Goal: Transaction & Acquisition: Book appointment/travel/reservation

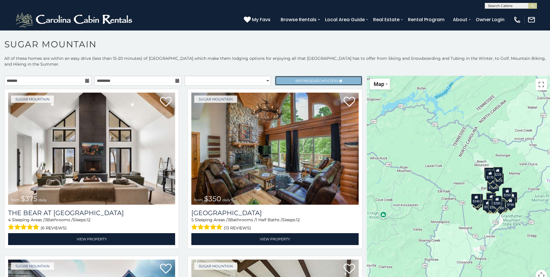
click at [331, 80] on span "Refine Search Filters" at bounding box center [316, 81] width 43 height 4
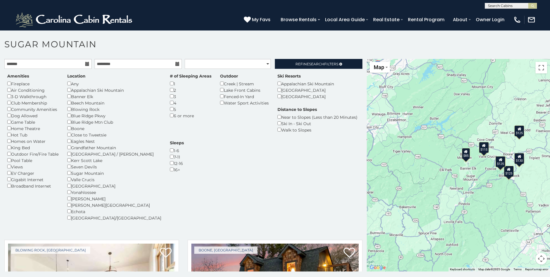
click at [87, 65] on icon at bounding box center [87, 64] width 4 height 4
click at [85, 64] on icon at bounding box center [87, 64] width 4 height 4
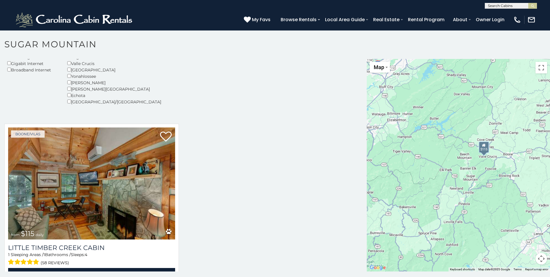
scroll to position [134, 0]
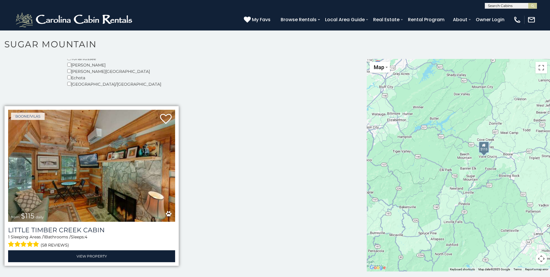
click at [117, 179] on img at bounding box center [91, 166] width 167 height 112
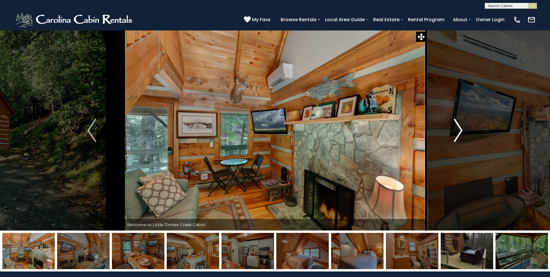
click at [455, 132] on img "Next" at bounding box center [458, 130] width 9 height 23
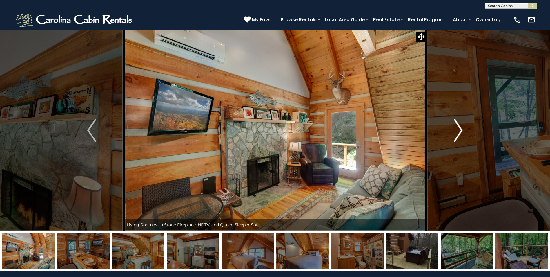
click at [457, 132] on img "Next" at bounding box center [458, 130] width 9 height 23
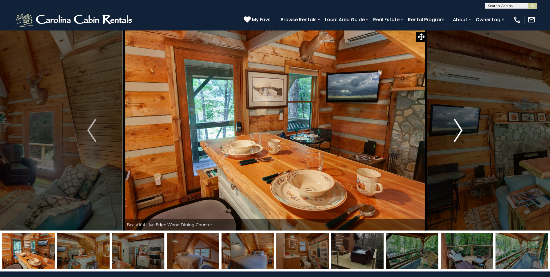
click at [457, 132] on img "Next" at bounding box center [458, 130] width 9 height 23
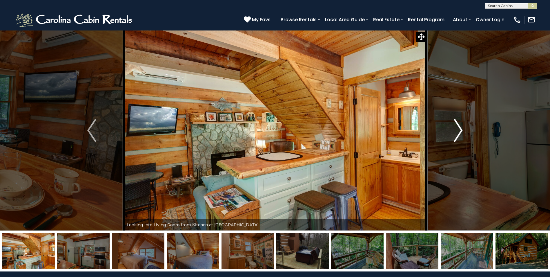
click at [457, 132] on img "Next" at bounding box center [458, 130] width 9 height 23
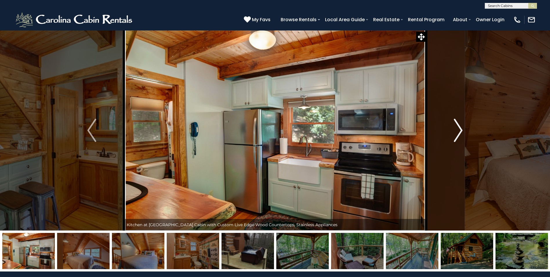
click at [457, 132] on img "Next" at bounding box center [458, 130] width 9 height 23
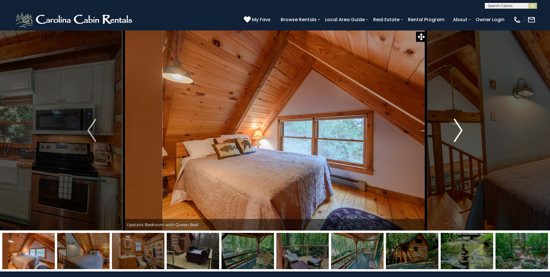
click at [457, 132] on img "Next" at bounding box center [458, 130] width 9 height 23
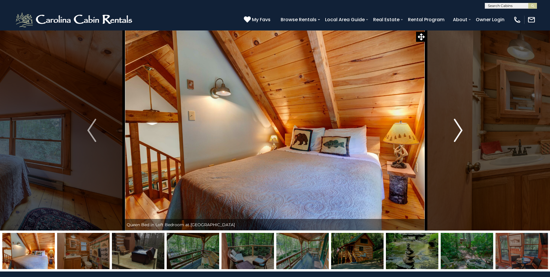
click at [457, 132] on img "Next" at bounding box center [458, 130] width 9 height 23
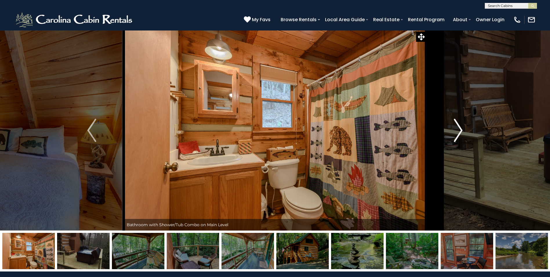
click at [457, 132] on img "Next" at bounding box center [458, 130] width 9 height 23
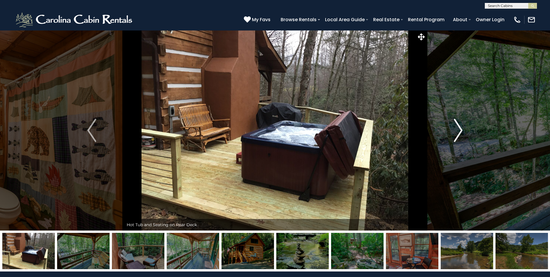
click at [457, 132] on img "Next" at bounding box center [458, 130] width 9 height 23
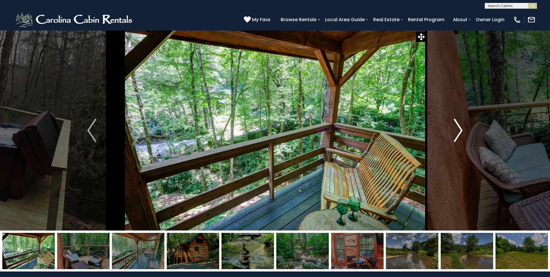
click at [457, 132] on img "Next" at bounding box center [458, 130] width 9 height 23
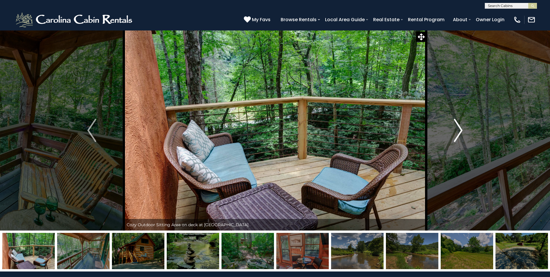
click at [457, 132] on img "Next" at bounding box center [458, 130] width 9 height 23
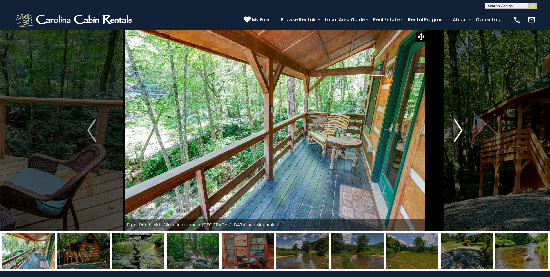
click at [457, 132] on img "Next" at bounding box center [458, 130] width 9 height 23
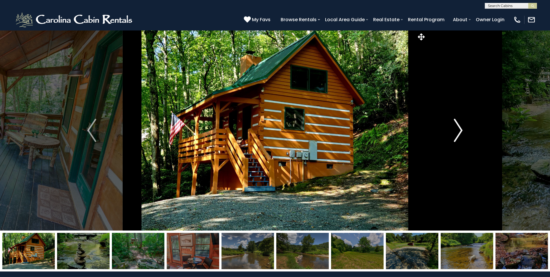
click at [457, 132] on img "Next" at bounding box center [458, 130] width 9 height 23
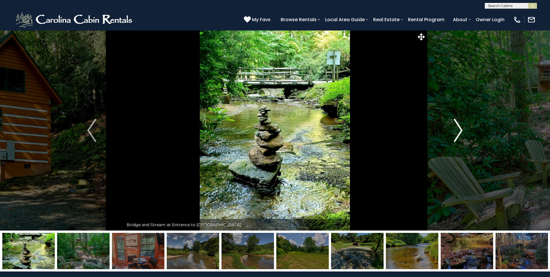
click at [457, 132] on img "Next" at bounding box center [458, 130] width 9 height 23
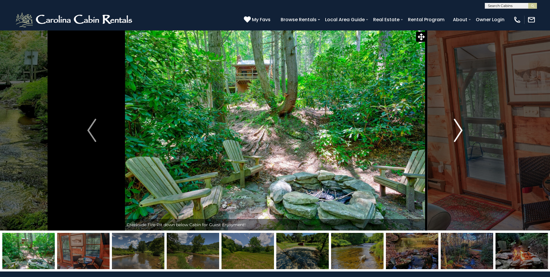
click at [457, 132] on img "Next" at bounding box center [458, 130] width 9 height 23
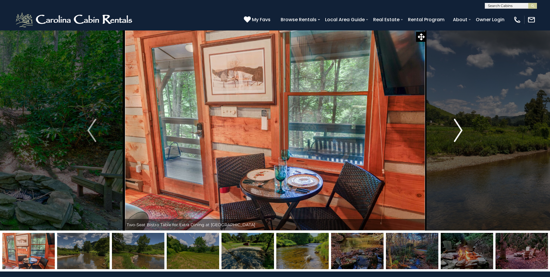
click at [457, 132] on img "Next" at bounding box center [458, 130] width 9 height 23
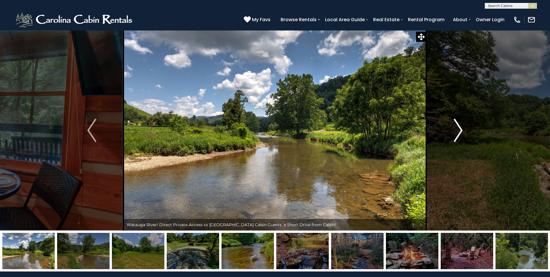
click at [457, 132] on img "Next" at bounding box center [458, 130] width 9 height 23
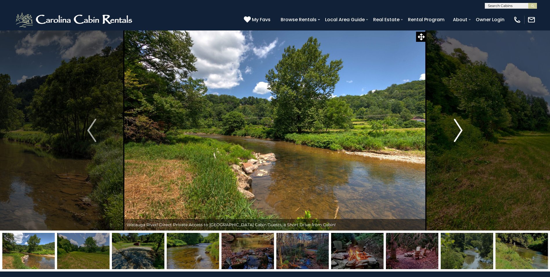
click at [457, 132] on img "Next" at bounding box center [458, 130] width 9 height 23
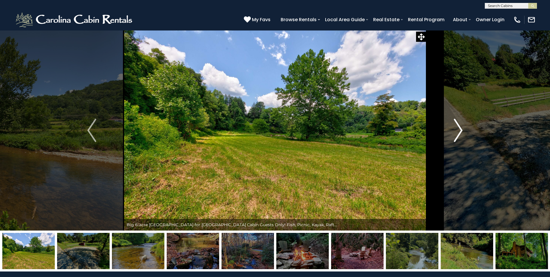
click at [457, 132] on img "Next" at bounding box center [458, 130] width 9 height 23
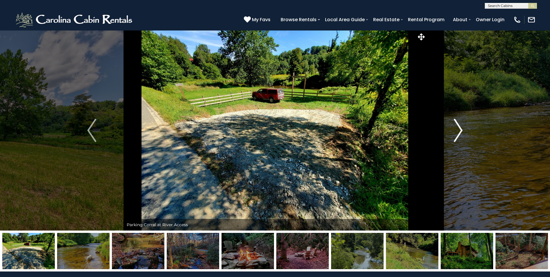
click at [457, 132] on img "Next" at bounding box center [458, 130] width 9 height 23
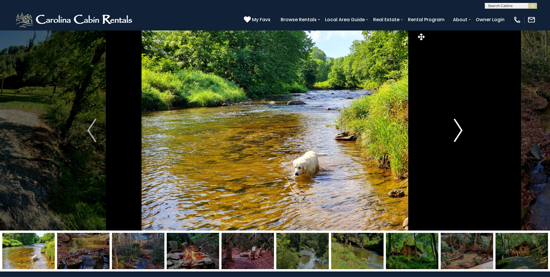
click at [457, 132] on img "Next" at bounding box center [458, 130] width 9 height 23
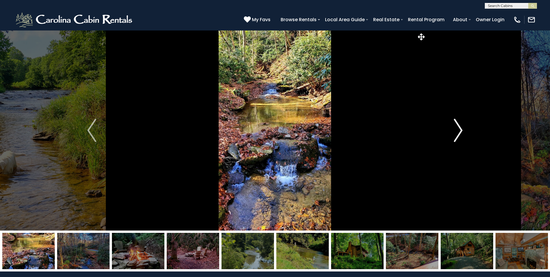
click at [457, 132] on img "Next" at bounding box center [458, 130] width 9 height 23
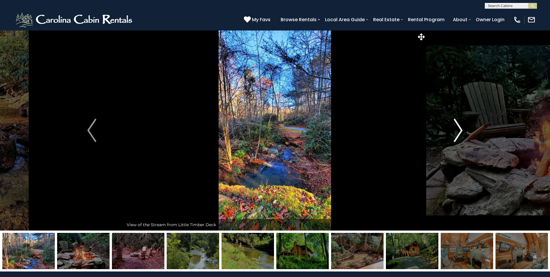
click at [457, 132] on img "Next" at bounding box center [458, 130] width 9 height 23
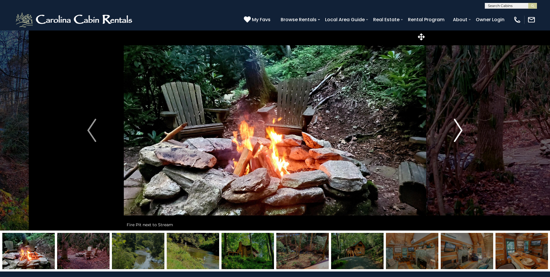
click at [457, 132] on img "Next" at bounding box center [458, 130] width 9 height 23
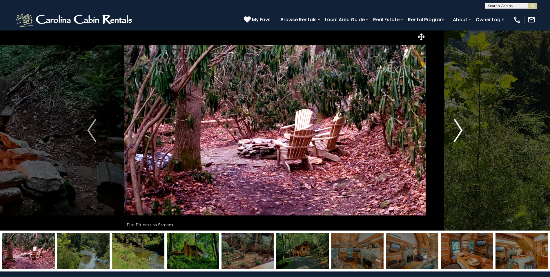
click at [457, 132] on img "Next" at bounding box center [458, 130] width 9 height 23
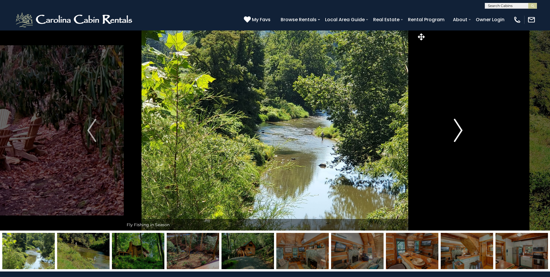
click at [457, 132] on img "Next" at bounding box center [458, 130] width 9 height 23
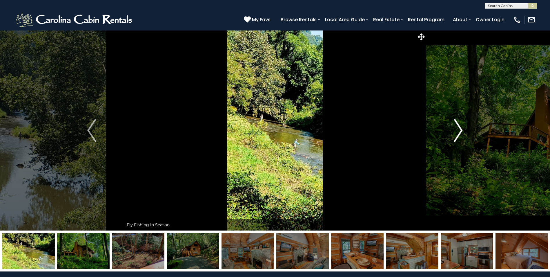
click at [457, 132] on img "Next" at bounding box center [458, 130] width 9 height 23
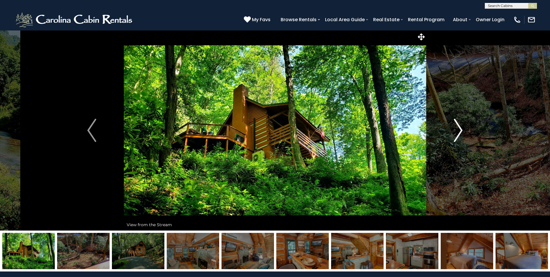
click at [457, 132] on img "Next" at bounding box center [458, 130] width 9 height 23
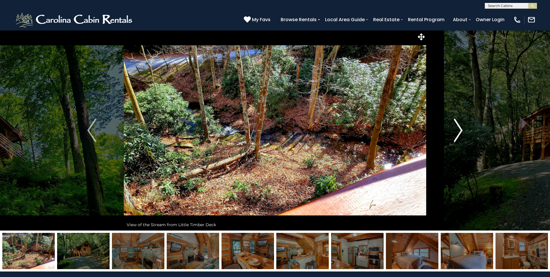
click at [457, 132] on img "Next" at bounding box center [458, 130] width 9 height 23
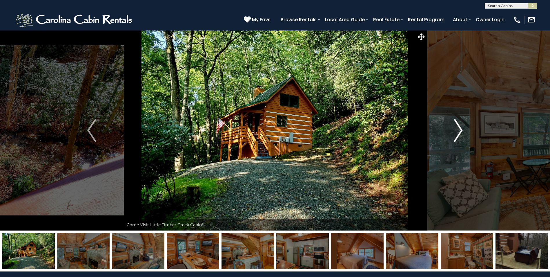
click at [457, 132] on img "Next" at bounding box center [458, 130] width 9 height 23
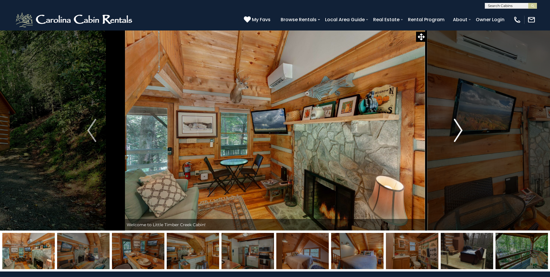
click at [457, 132] on img "Next" at bounding box center [458, 130] width 9 height 23
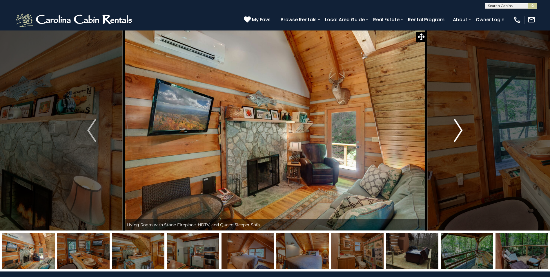
click at [457, 132] on img "Next" at bounding box center [458, 130] width 9 height 23
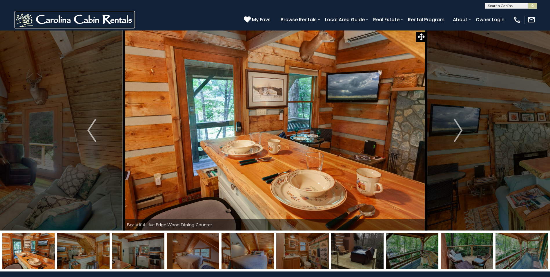
click at [85, 19] on img at bounding box center [74, 19] width 120 height 17
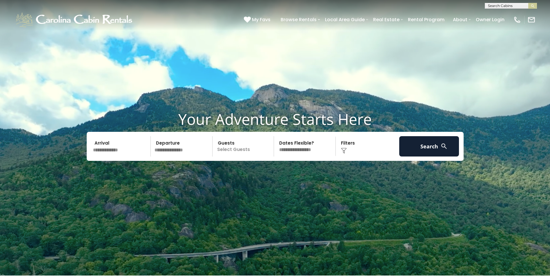
click at [119, 150] on input "text" at bounding box center [121, 146] width 60 height 20
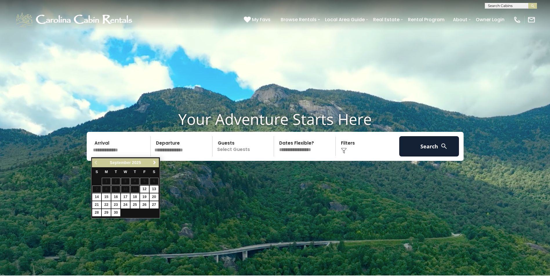
click at [154, 161] on span "Next" at bounding box center [154, 162] width 5 height 5
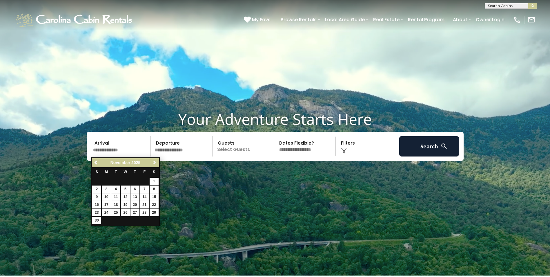
click at [154, 161] on span "Next" at bounding box center [154, 162] width 5 height 5
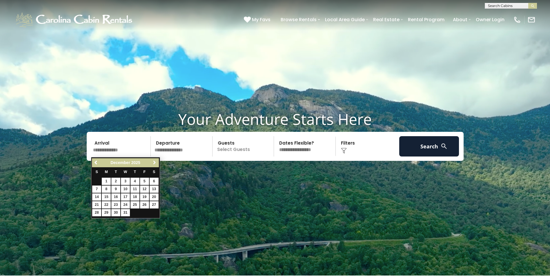
click at [154, 161] on span "Next" at bounding box center [154, 162] width 5 height 5
click at [136, 163] on span "2026" at bounding box center [133, 162] width 9 height 5
click at [144, 195] on link "16" at bounding box center [144, 196] width 9 height 7
type input "*******"
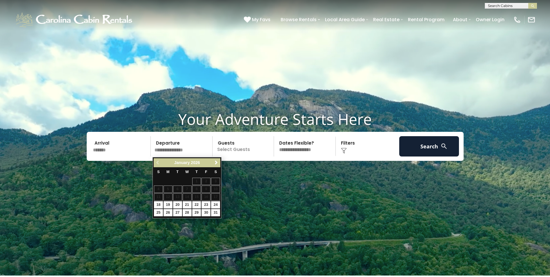
click at [105, 150] on input "*******" at bounding box center [121, 146] width 60 height 20
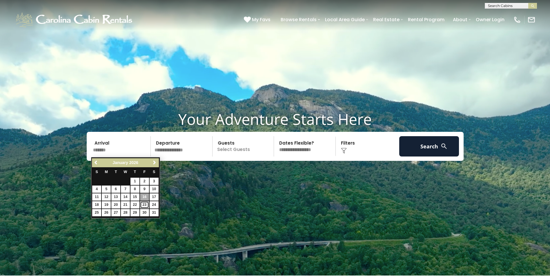
click at [146, 204] on link "23" at bounding box center [144, 204] width 9 height 7
type input "*******"
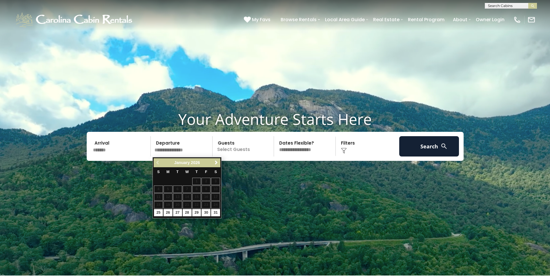
click at [308, 144] on select "**********" at bounding box center [306, 146] width 60 height 20
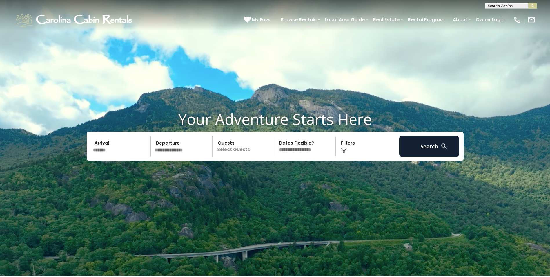
click at [241, 148] on p "Select Guests" at bounding box center [244, 146] width 60 height 20
click at [271, 170] on span "+" at bounding box center [272, 170] width 2 height 6
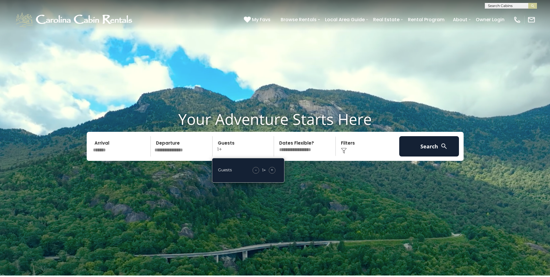
click at [271, 170] on span "+" at bounding box center [272, 170] width 2 height 6
click at [346, 142] on div "Click to Choose" at bounding box center [367, 146] width 60 height 20
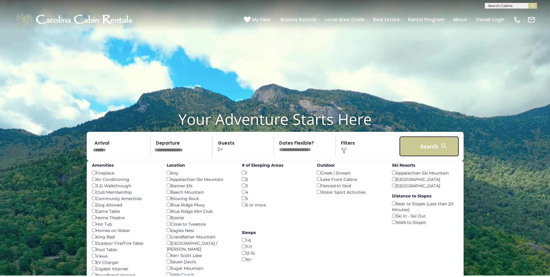
click at [428, 148] on button "Search" at bounding box center [429, 146] width 60 height 20
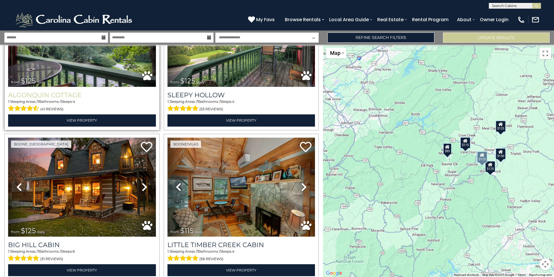
scroll to position [228, 0]
